Goal: Transaction & Acquisition: Purchase product/service

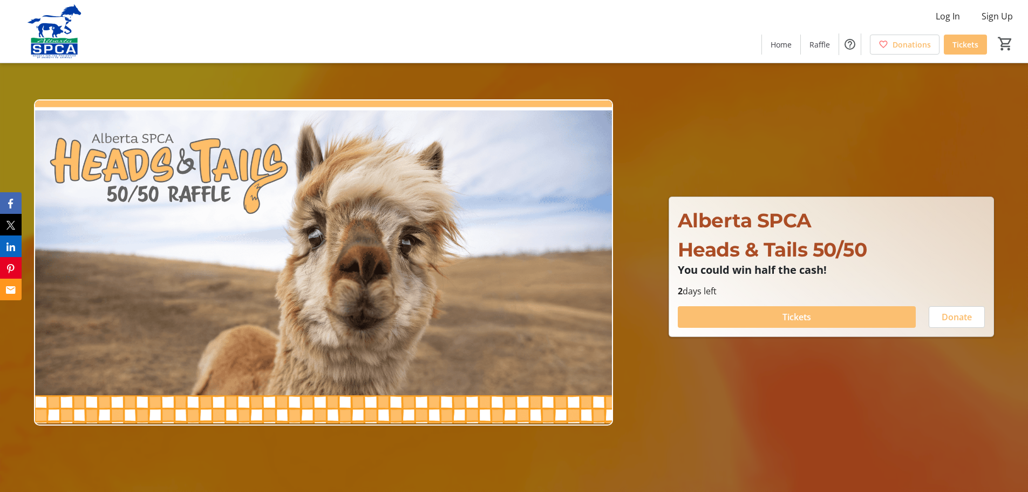
click at [797, 313] on span "Tickets" at bounding box center [797, 316] width 29 height 13
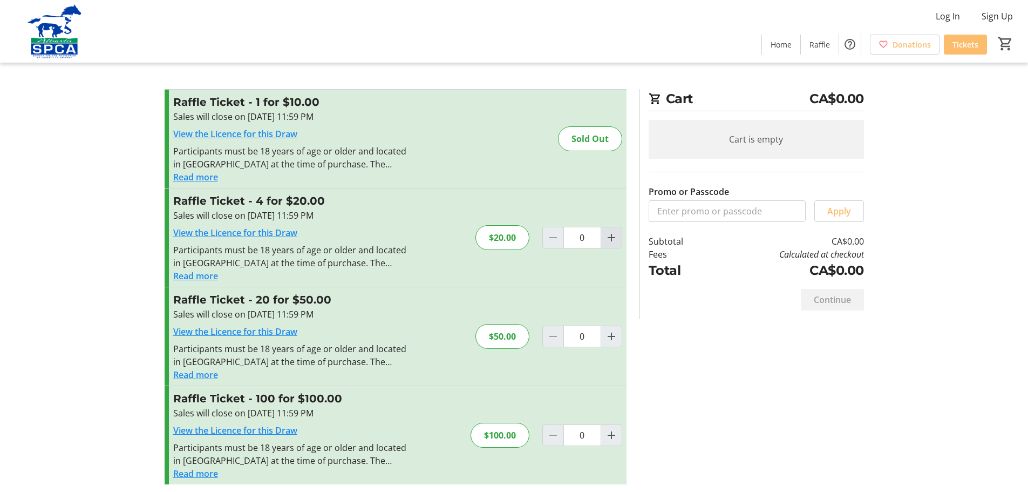
click at [614, 241] on mat-icon "Increment by one" at bounding box center [611, 237] width 13 height 13
type input "1"
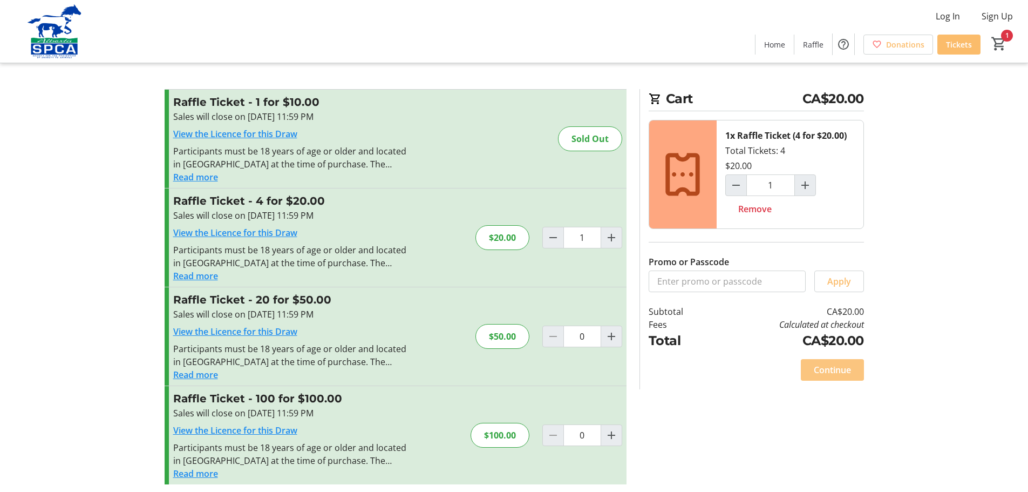
click at [841, 370] on span "Continue" at bounding box center [832, 369] width 37 height 13
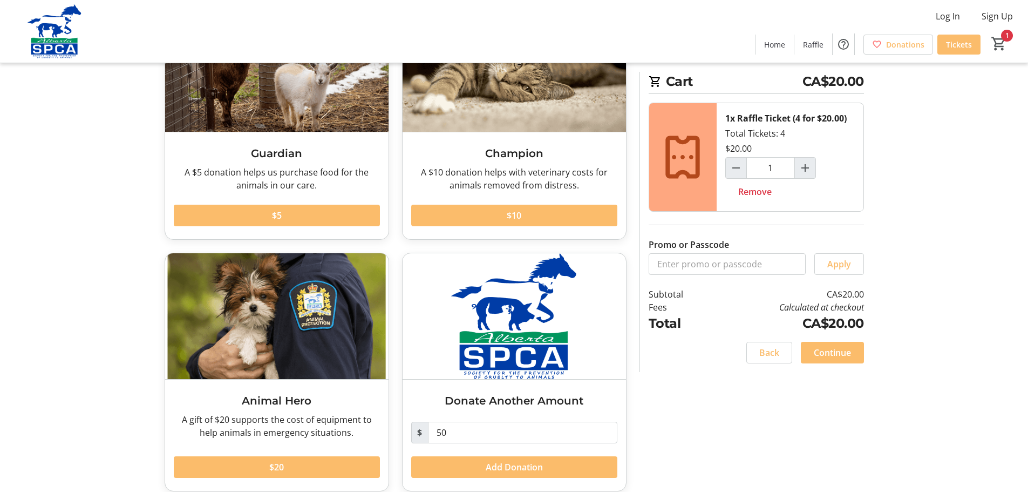
scroll to position [128, 0]
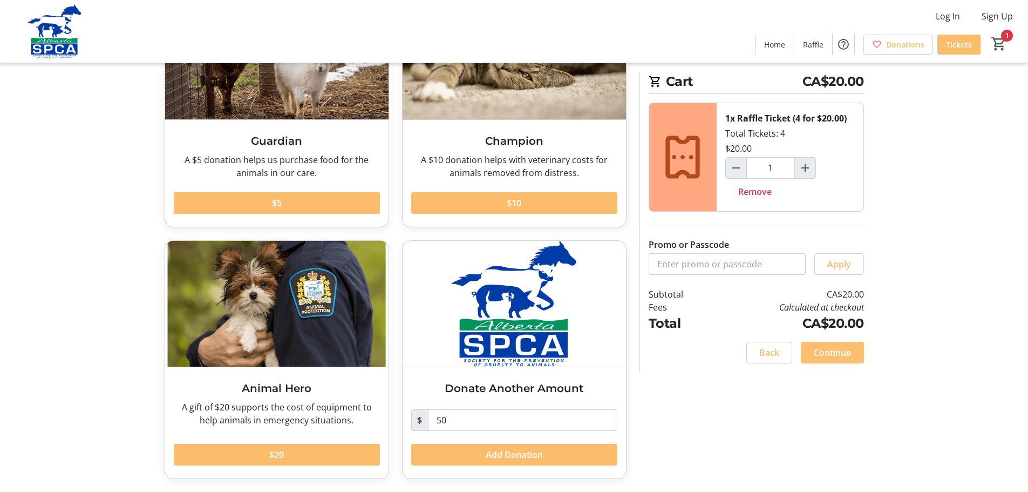
click at [842, 355] on span "Continue" at bounding box center [832, 352] width 37 height 13
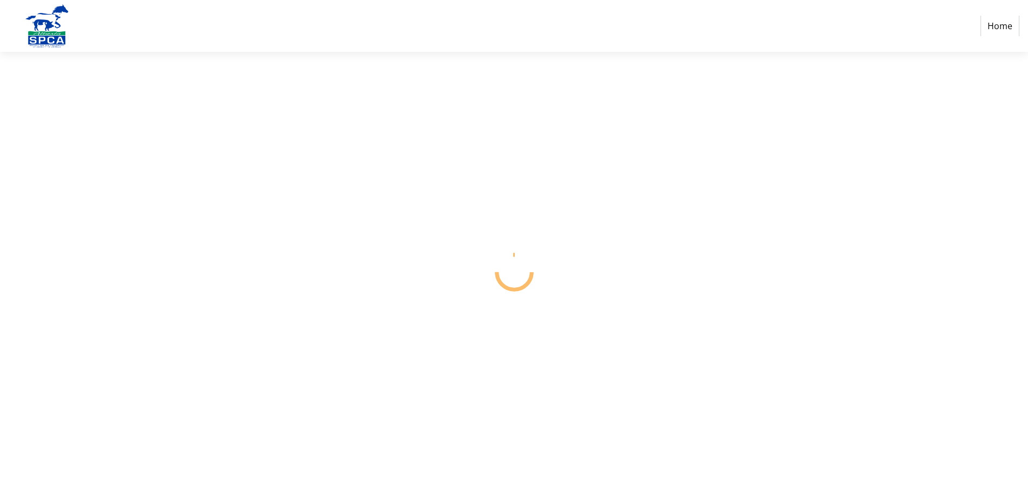
select select "CA"
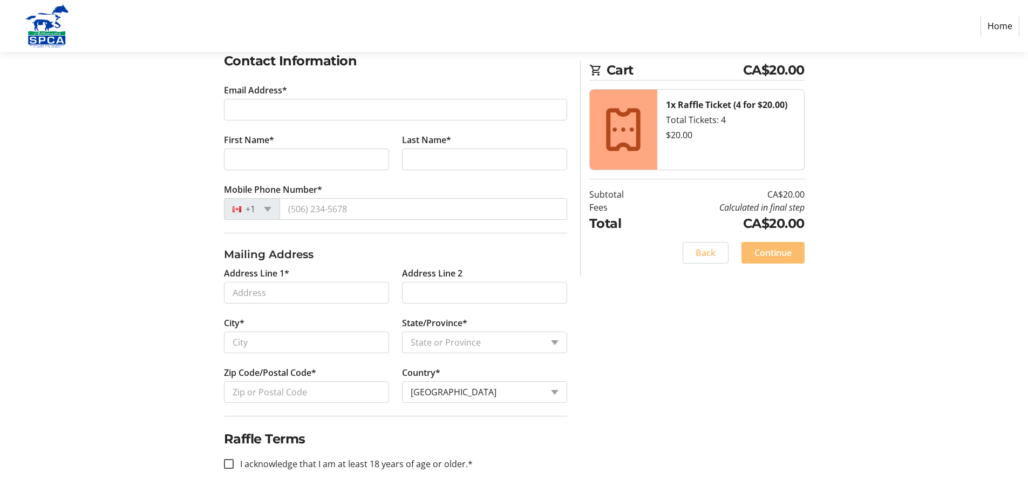
scroll to position [192, 0]
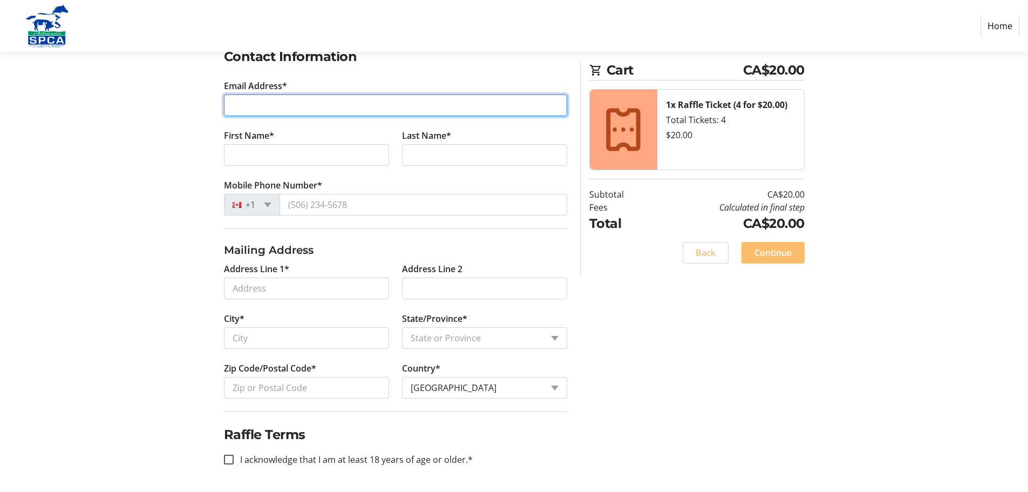
click at [280, 101] on input "Email Address*" at bounding box center [395, 105] width 343 height 22
type input "[PERSON_NAME][EMAIL_ADDRESS][PERSON_NAME][DOMAIN_NAME]"
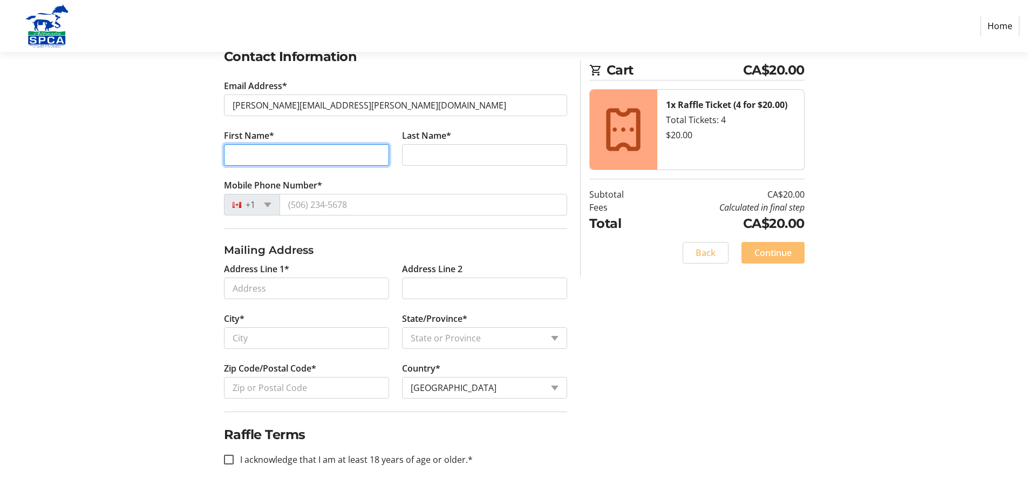
click at [290, 153] on input "First Name*" at bounding box center [306, 155] width 165 height 22
type input "[PERSON_NAME]"
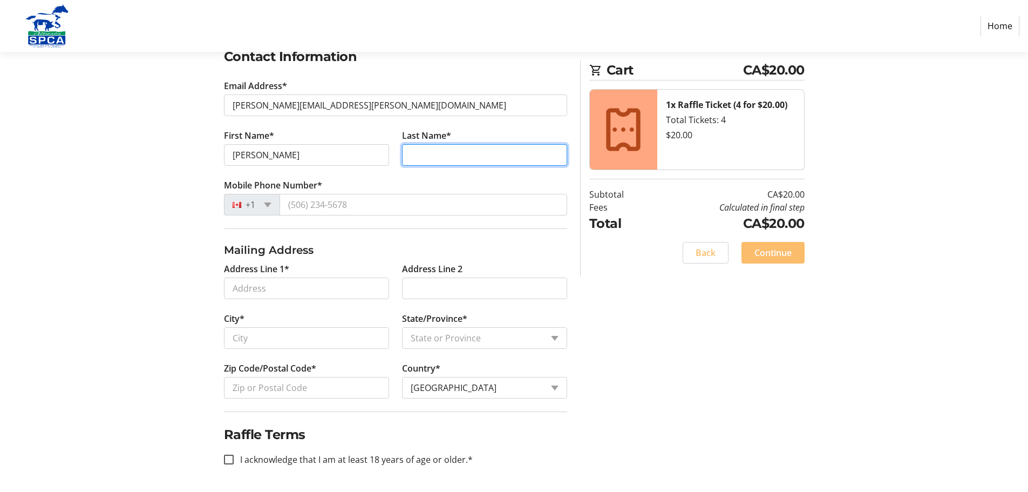
type input "[PERSON_NAME]"
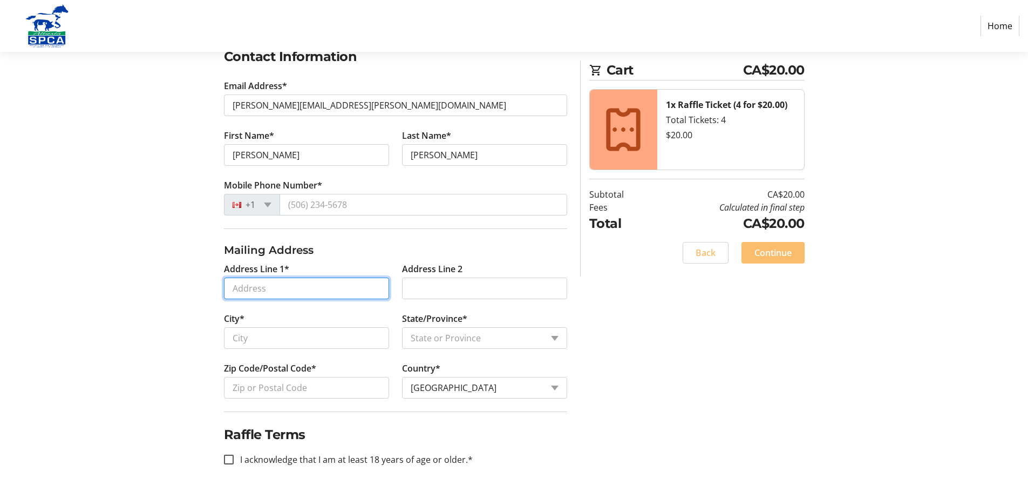
type input "1234 Bentley"
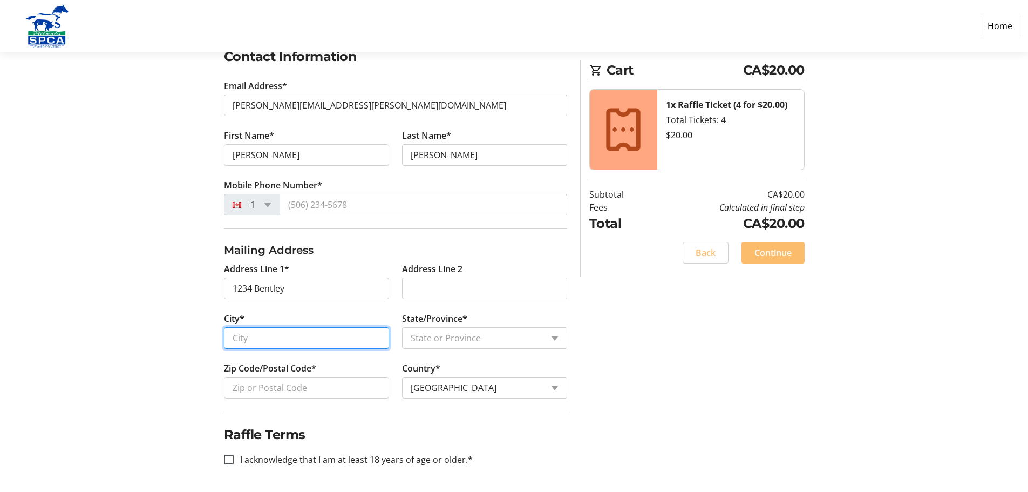
type input "Bentley"
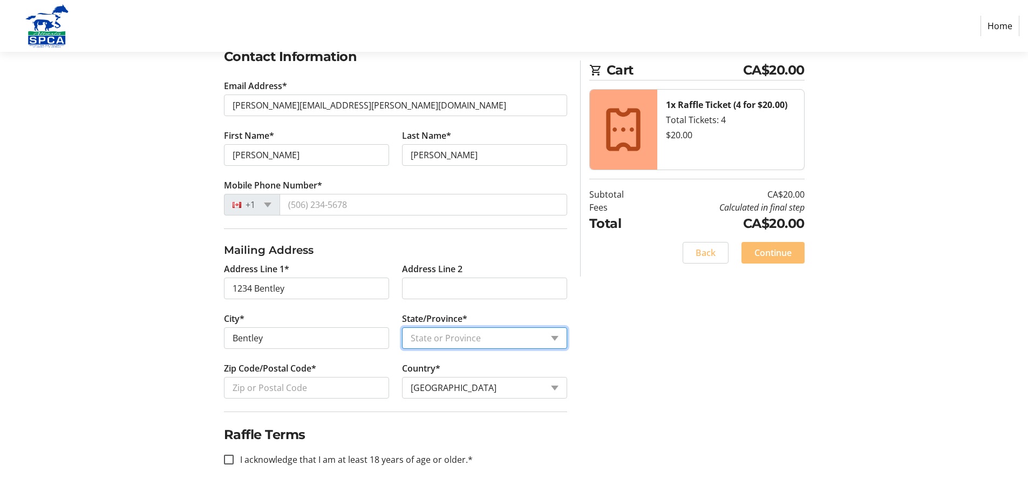
select select "AB"
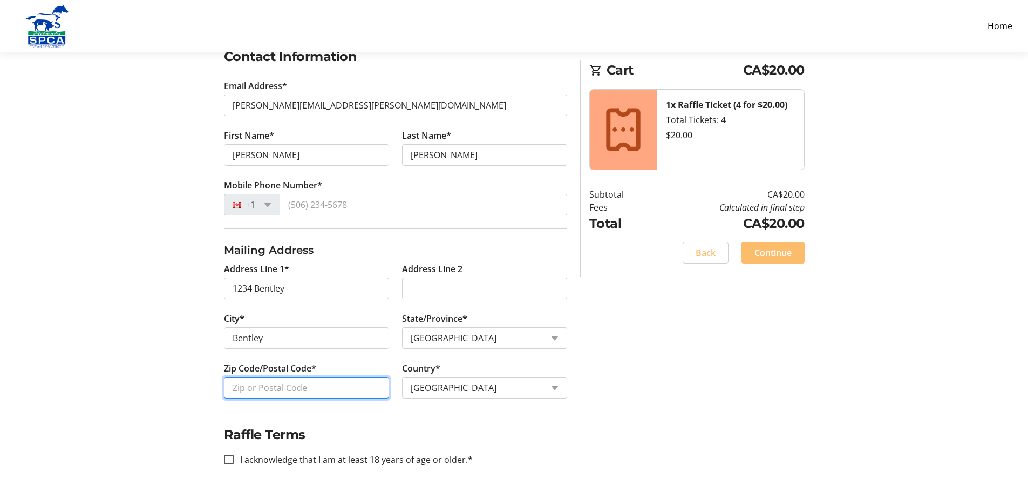
type input "T0C 0J0"
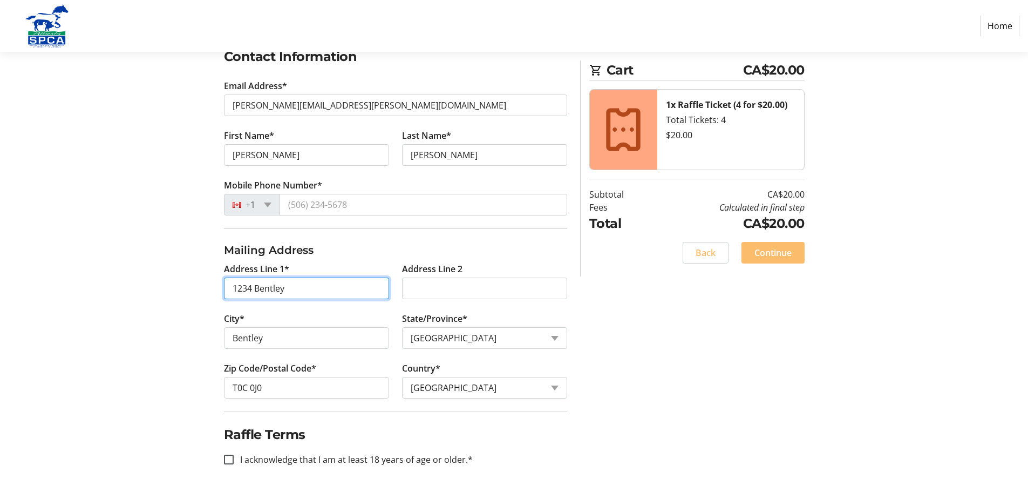
click at [315, 294] on input "1234 Bentley" at bounding box center [306, 288] width 165 height 22
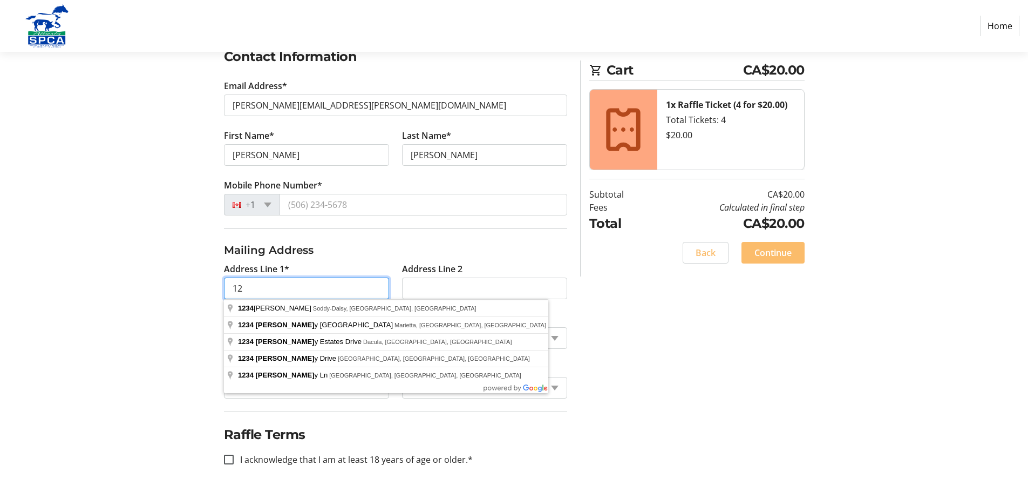
type input "1"
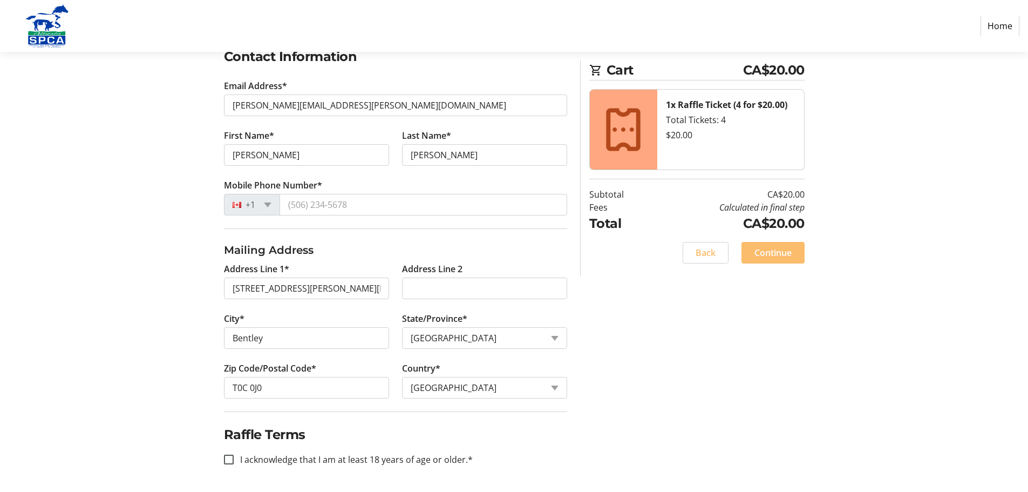
type input "[STREET_ADDRESS][PERSON_NAME]"
type input "[PERSON_NAME]"
type input "T4L 1Z1"
click at [230, 458] on input "I acknowledge that I am at least 18 years of age or older.*" at bounding box center [229, 459] width 10 height 10
checkbox input "true"
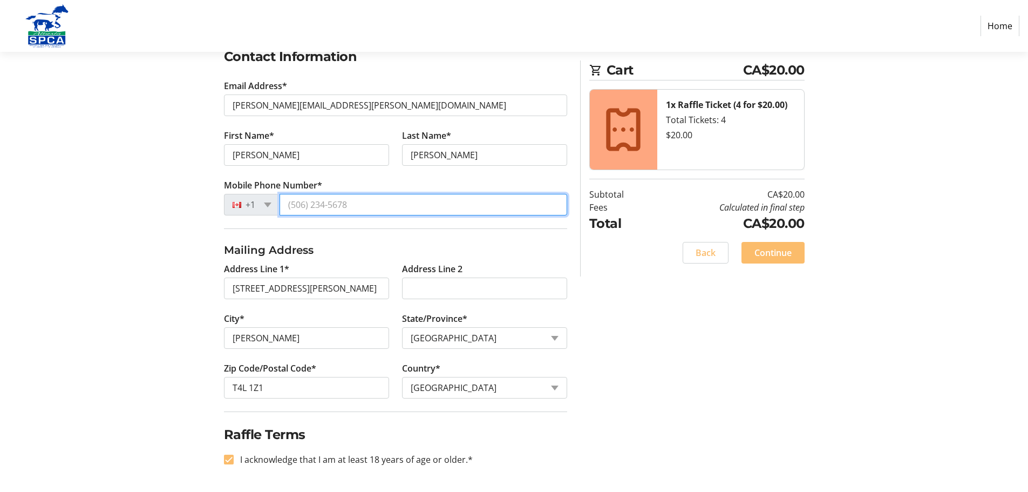
click at [343, 203] on input "Mobile Phone Number*" at bounding box center [424, 205] width 288 height 22
type input "[PHONE_NUMBER]"
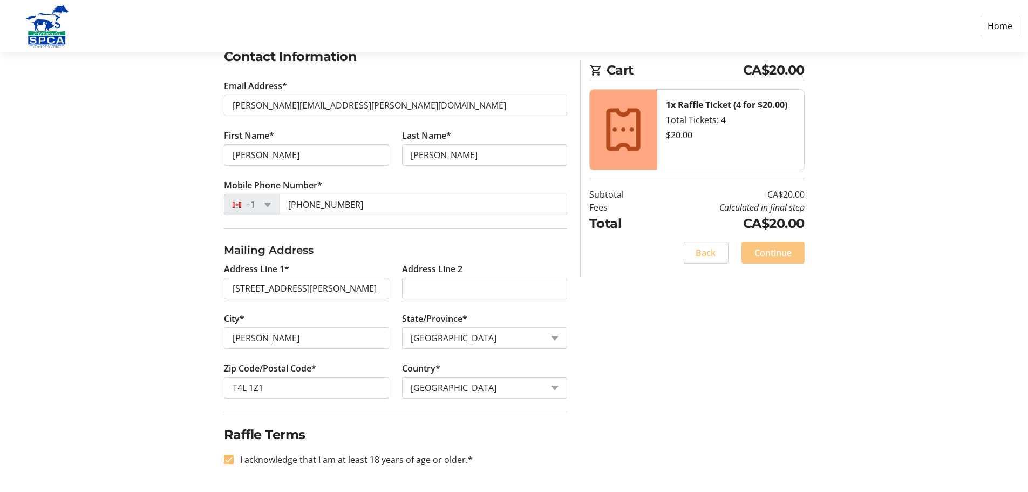
click at [763, 250] on span "Continue" at bounding box center [772, 252] width 37 height 13
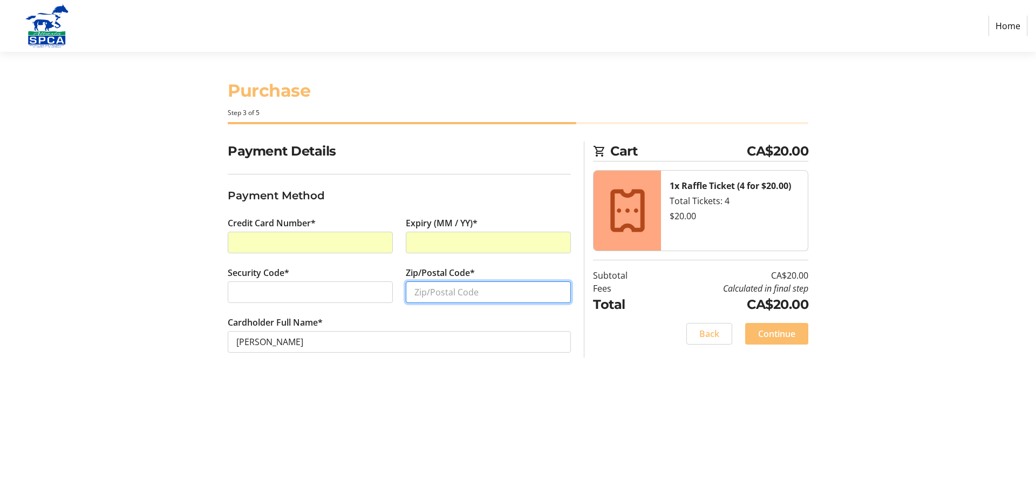
click at [431, 297] on input "Zip/Postal Code*" at bounding box center [488, 292] width 165 height 22
type input "T4L1Z1"
click at [403, 398] on div "Purchase Step 3 of 5 Cart CA$20.00 1x Raffle Ticket (4 for $20.00) Total Ticket…" at bounding box center [518, 272] width 712 height 440
click at [799, 331] on span at bounding box center [776, 334] width 63 height 26
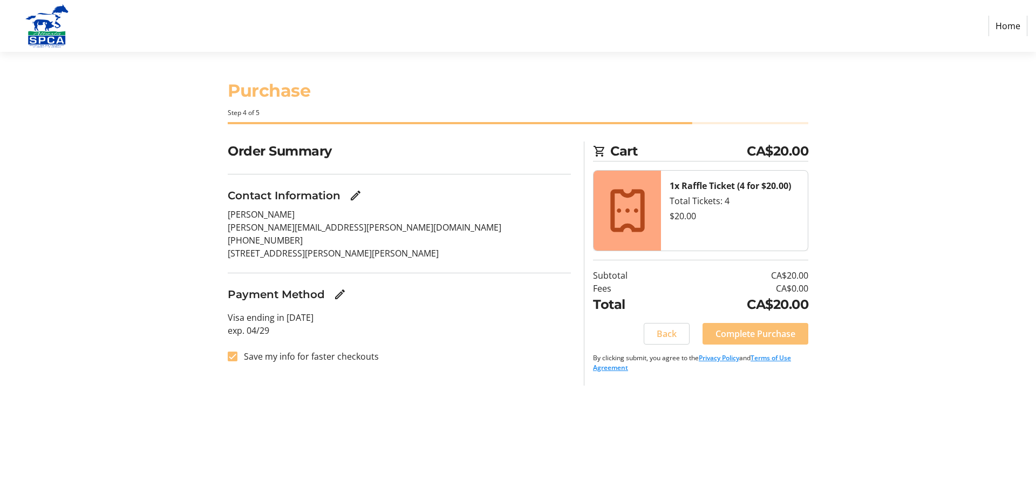
click at [732, 329] on span "Complete Purchase" at bounding box center [756, 333] width 80 height 13
